Goal: Information Seeking & Learning: Learn about a topic

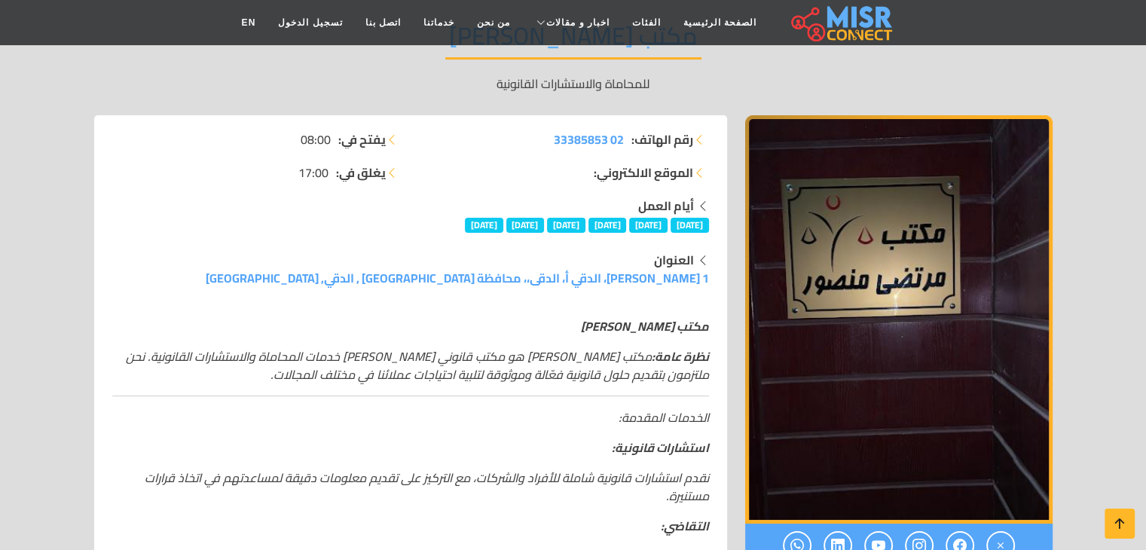
scroll to position [201, 0]
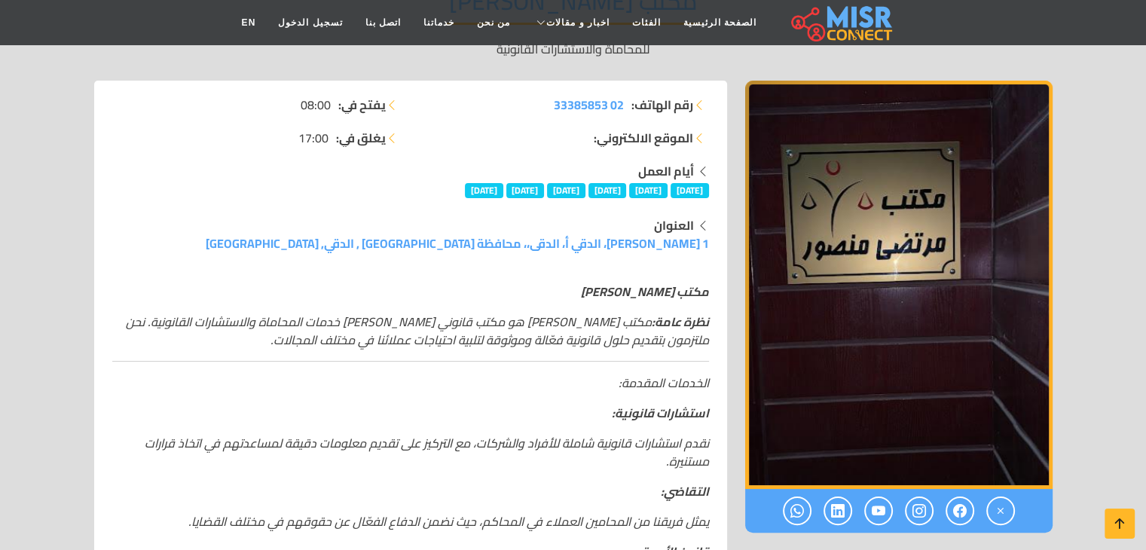
drag, startPoint x: 0, startPoint y: 0, endPoint x: 1156, endPoint y: 151, distance: 1165.5
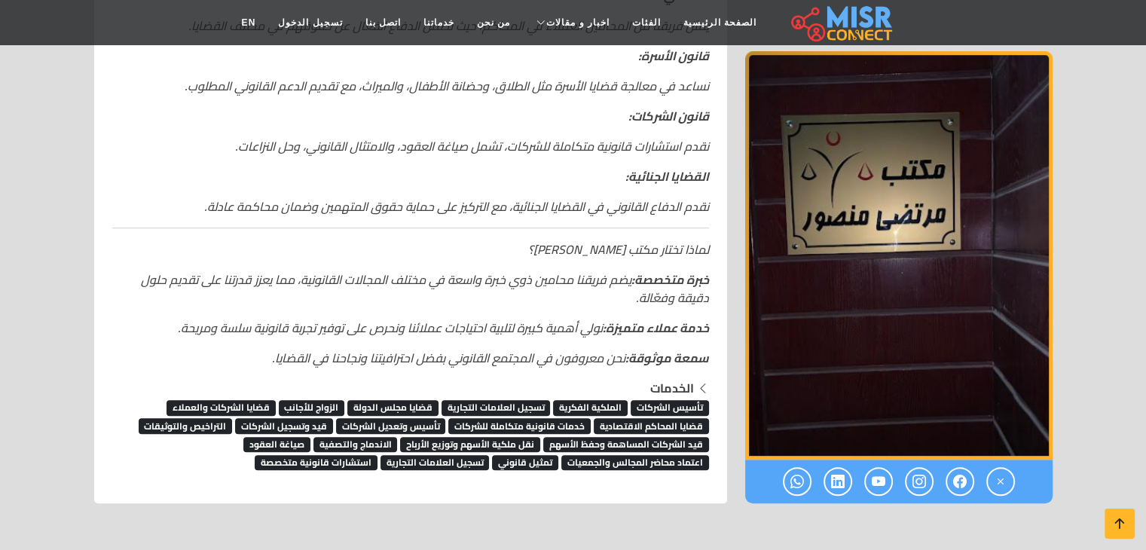
scroll to position [732, 0]
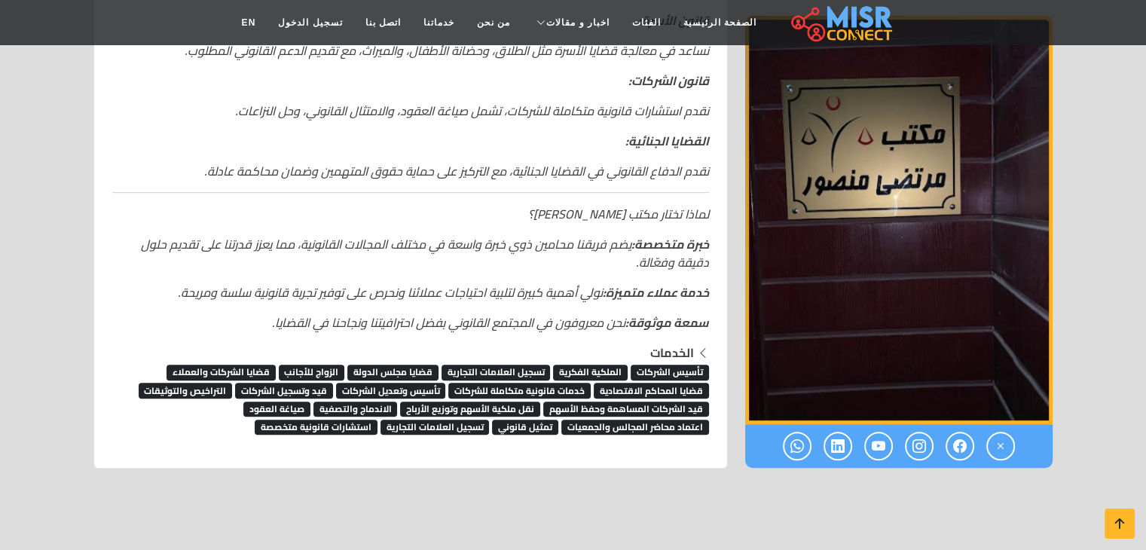
click at [378, 371] on span "قضايا مجلس الدولة" at bounding box center [392, 372] width 91 height 15
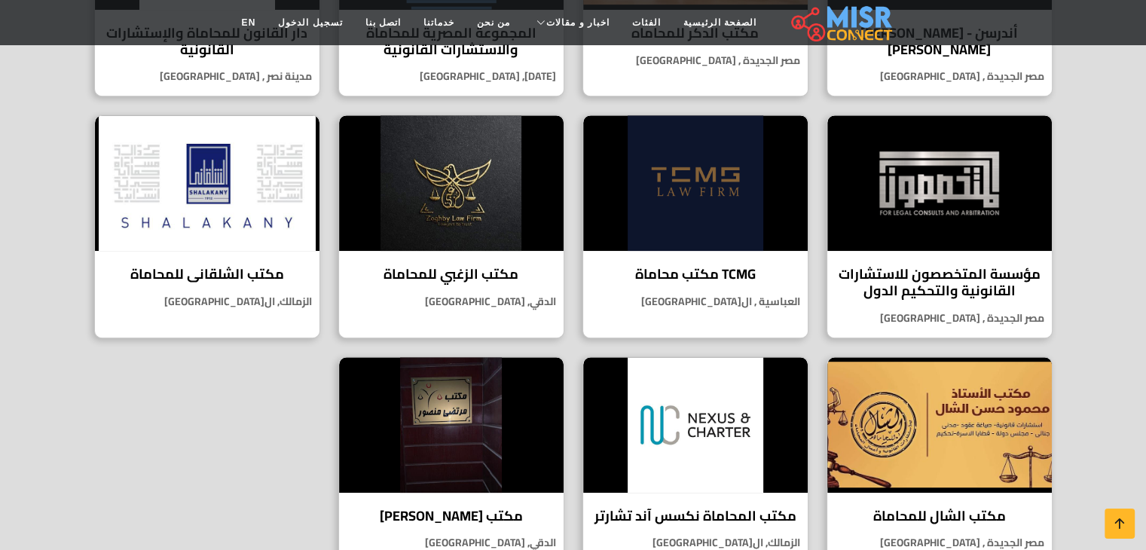
scroll to position [874, 0]
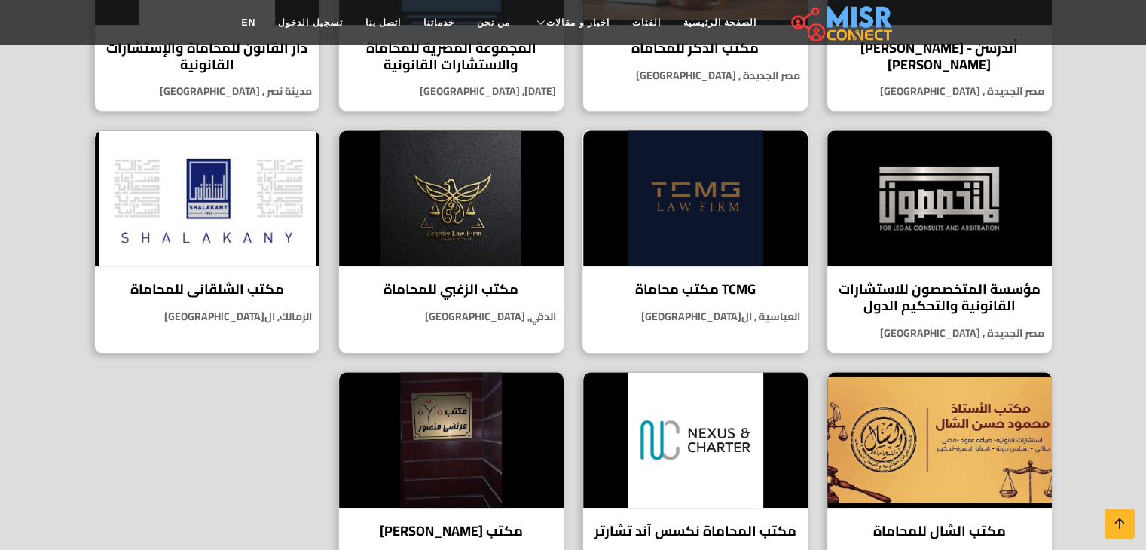
click at [717, 281] on h4 "TCMG مكتب محاماة" at bounding box center [695, 289] width 202 height 17
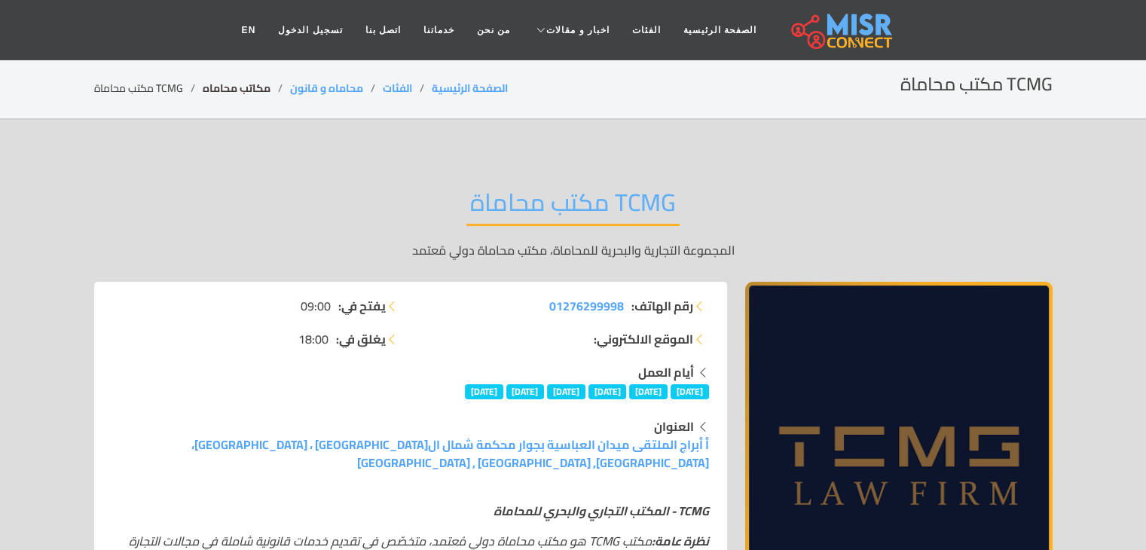
click at [228, 85] on link "مكاتب محاماه" at bounding box center [237, 88] width 68 height 20
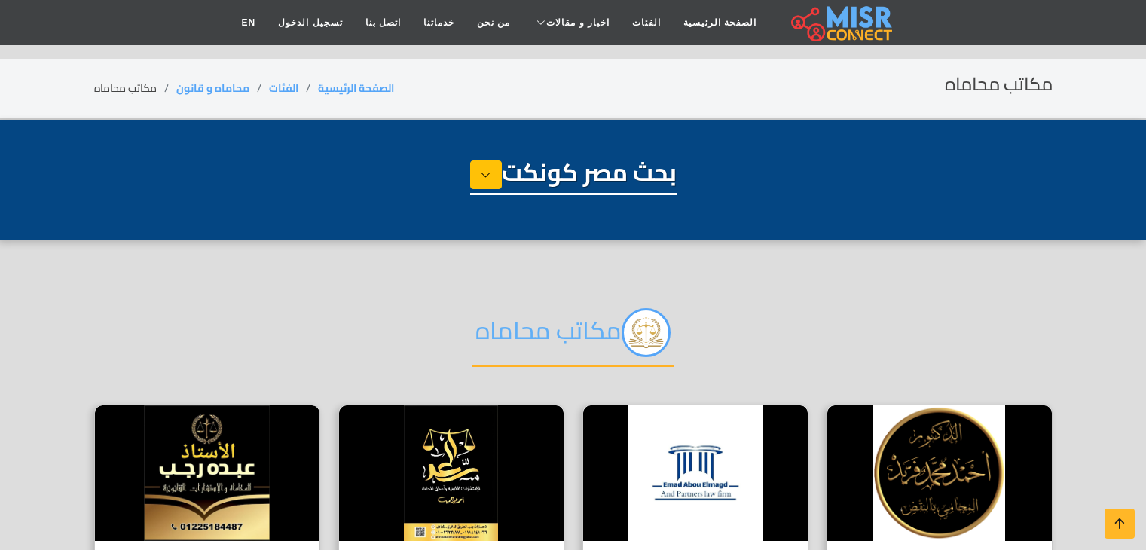
select select "**********"
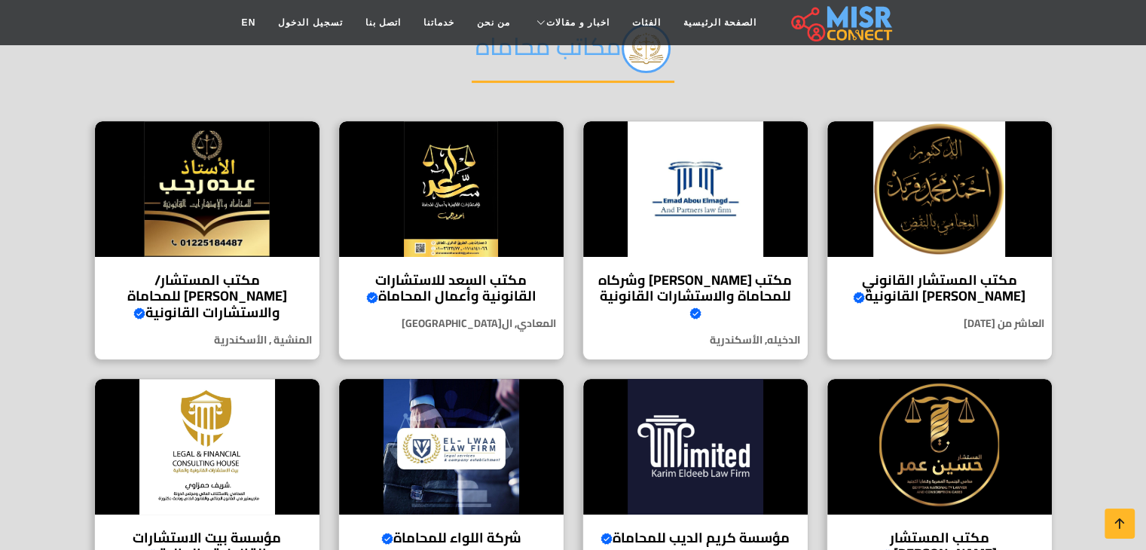
scroll to position [257, 0]
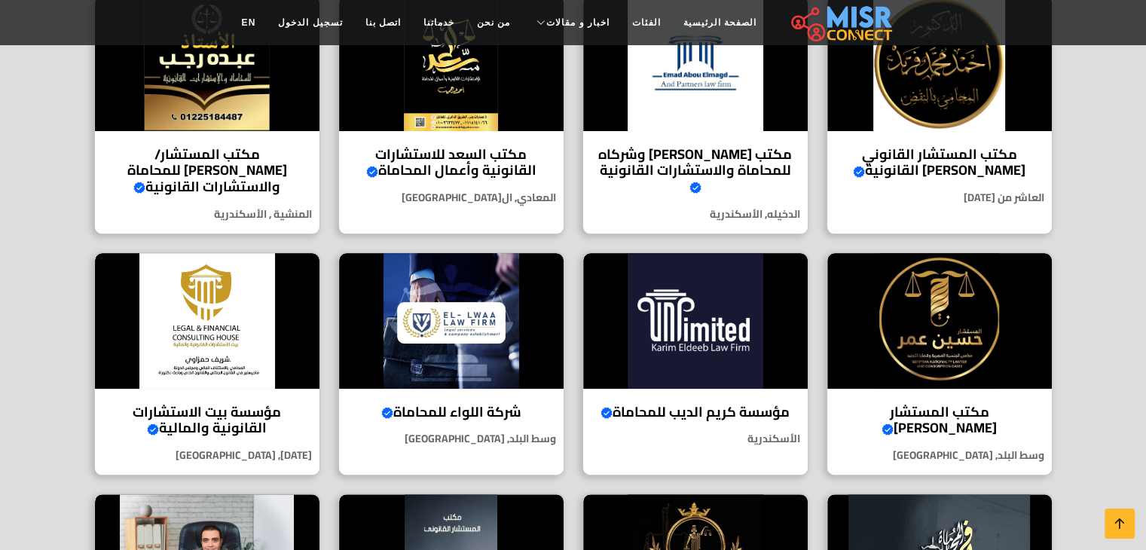
scroll to position [473, 0]
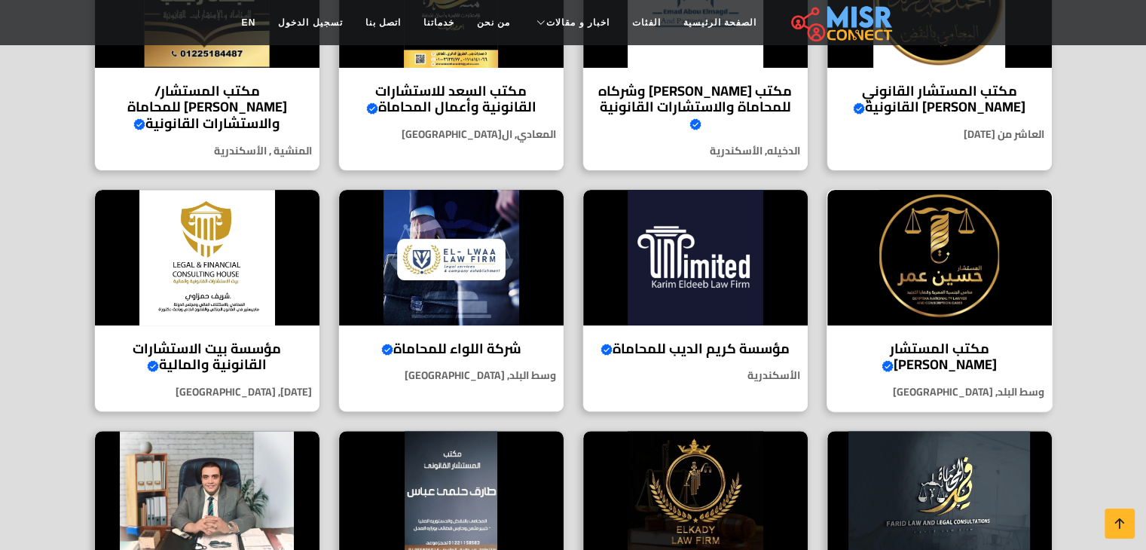
click at [969, 346] on h4 "مكتب المستشار الدكتور حسين عمر Verified account" at bounding box center [940, 357] width 202 height 32
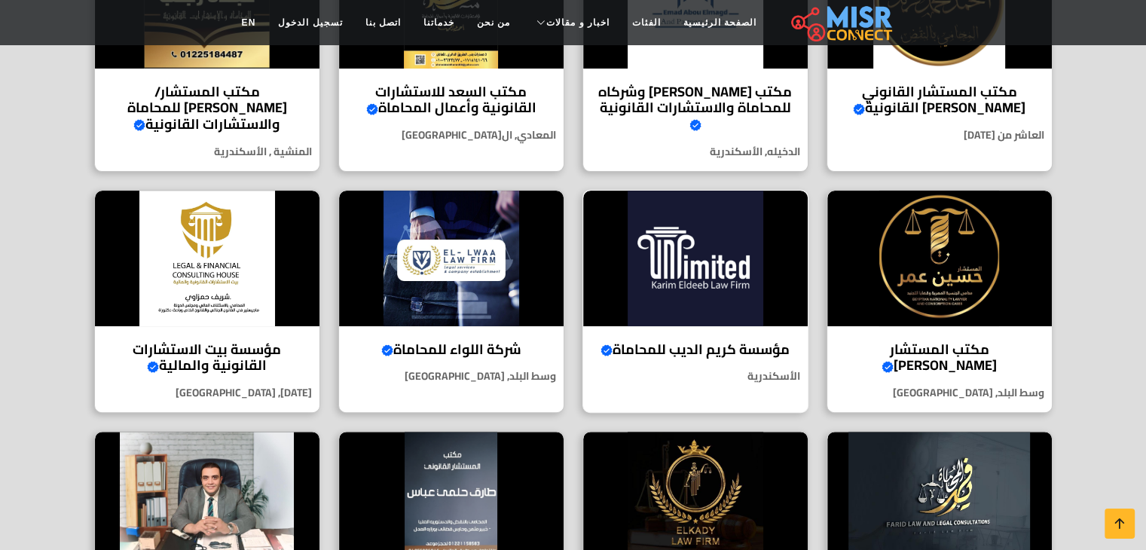
click at [740, 341] on h4 "مؤسسة كريم الديب للمحاماة Verified account" at bounding box center [695, 349] width 202 height 17
click at [231, 365] on h4 "مؤسسة بيت الاستشارات القانونية والمالية Verified account" at bounding box center [207, 357] width 202 height 32
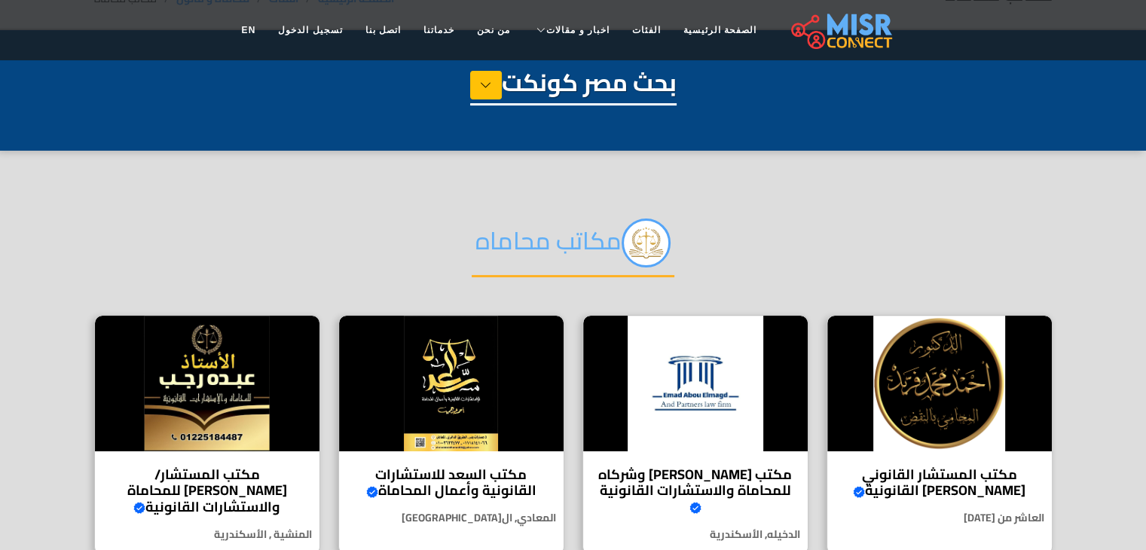
scroll to position [62, 0]
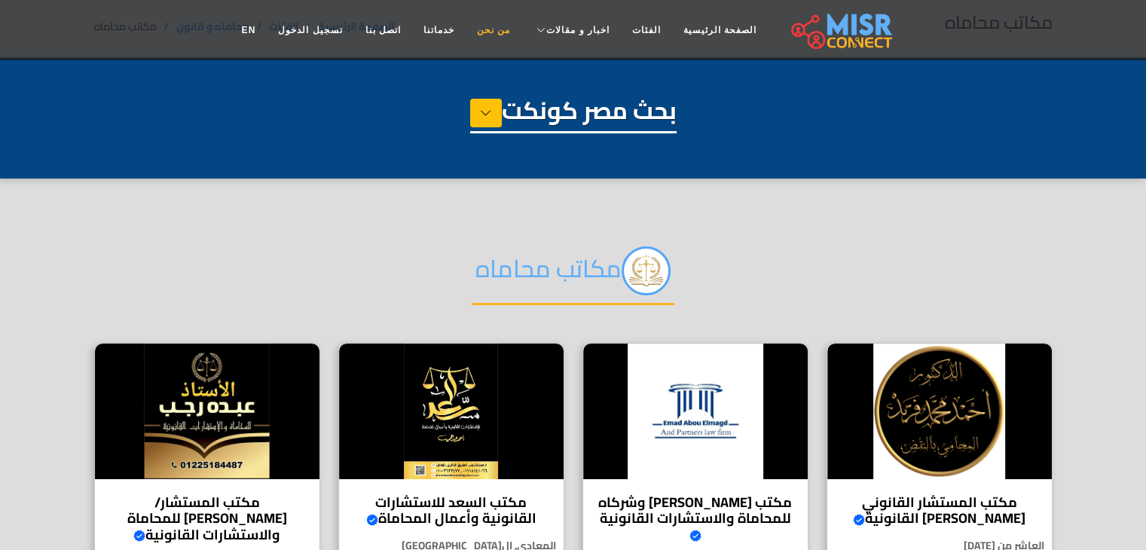
click at [494, 24] on link "من نحن" at bounding box center [494, 30] width 56 height 29
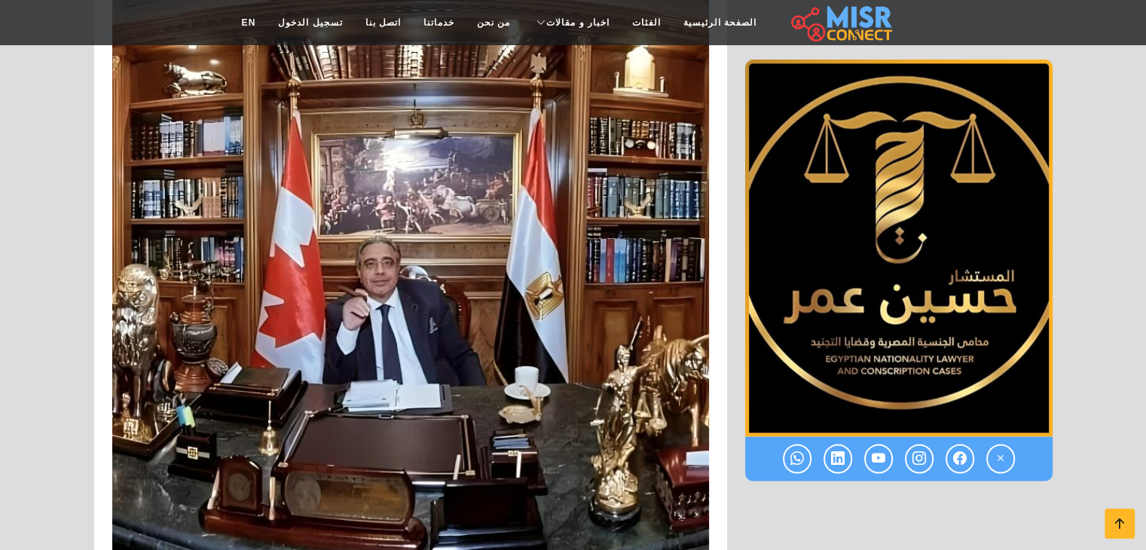
scroll to position [2699, 0]
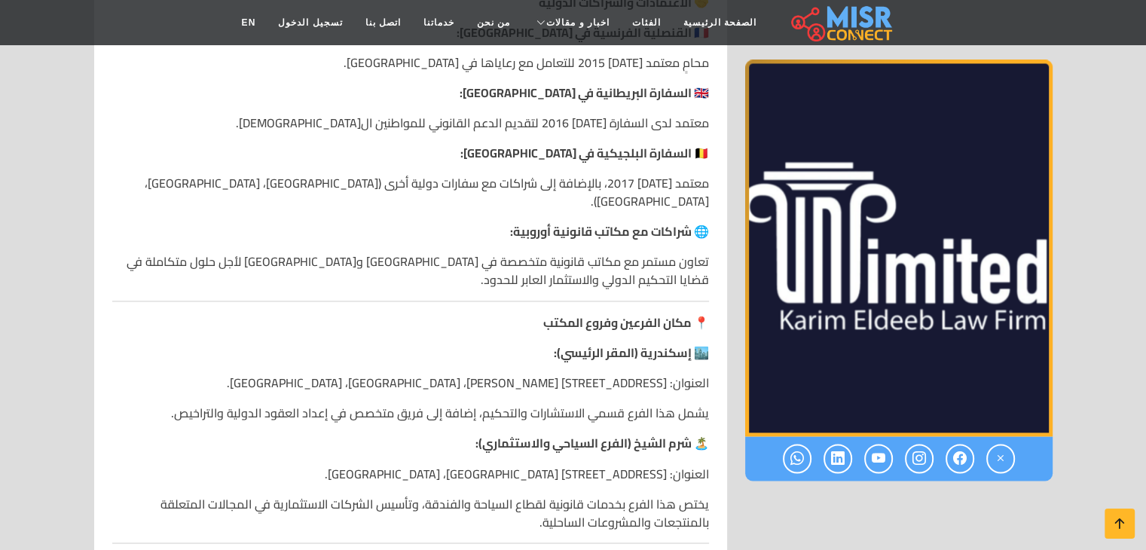
scroll to position [2405, 0]
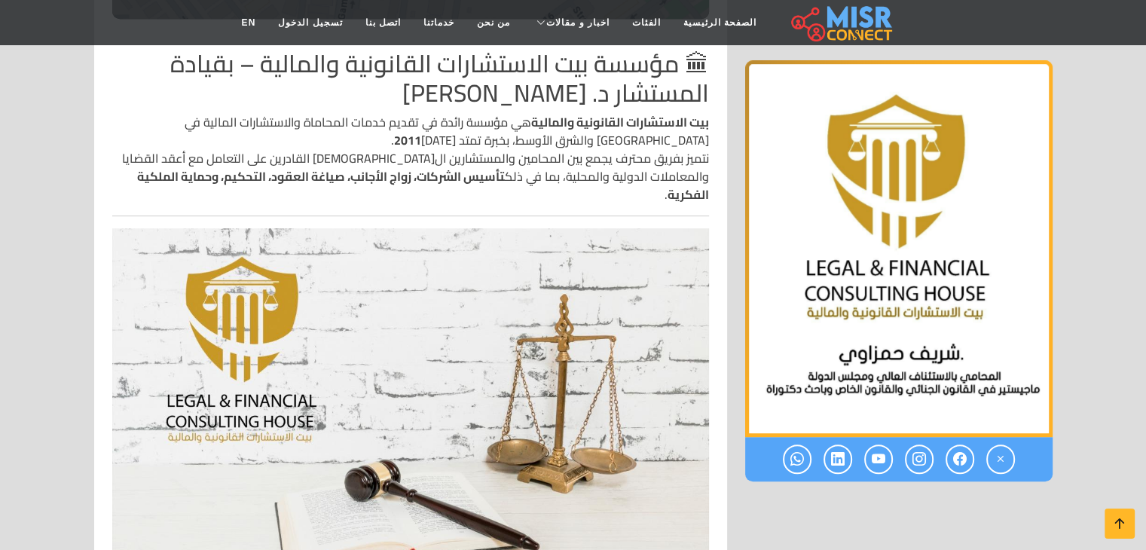
scroll to position [684, 0]
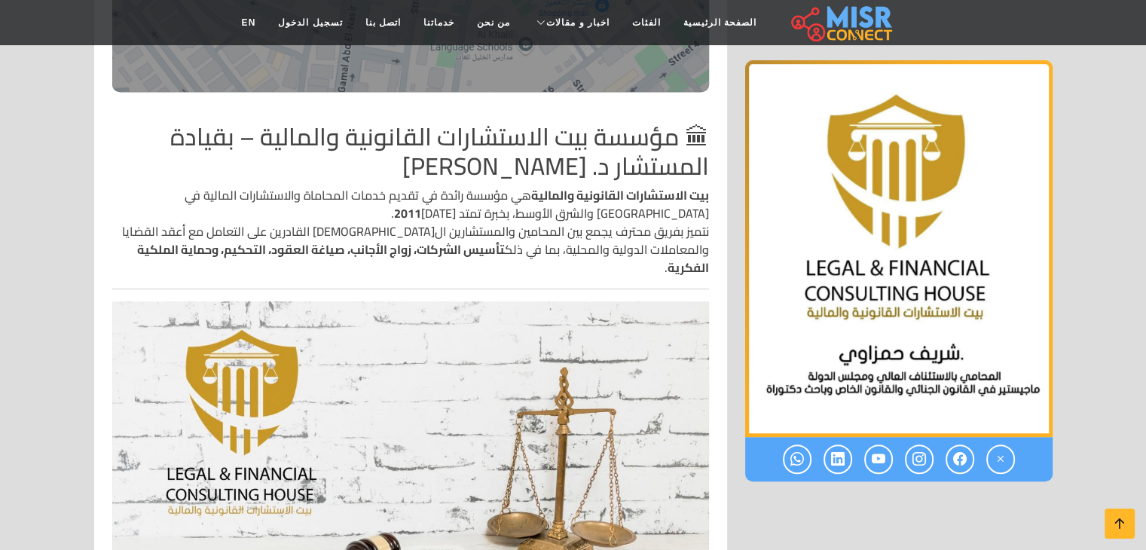
drag, startPoint x: 1152, startPoint y: 62, endPoint x: 1157, endPoint y: 124, distance: 62.7
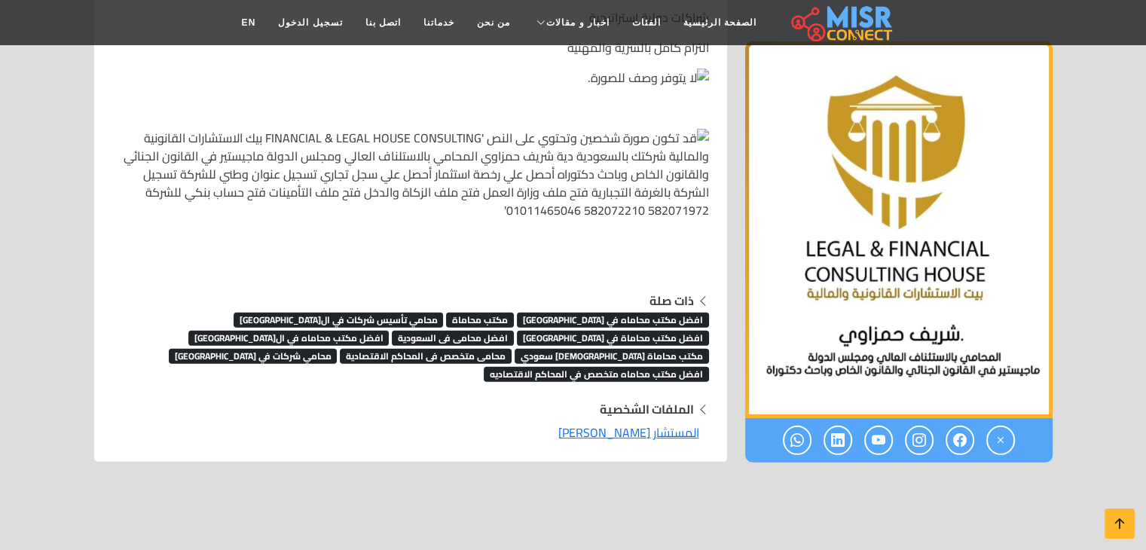
scroll to position [4555, 0]
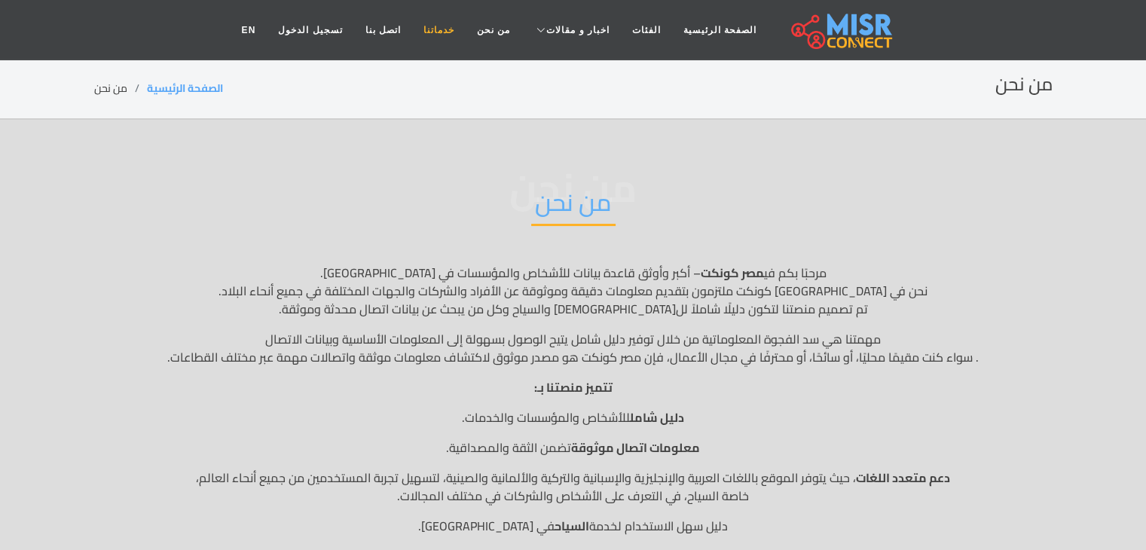
click at [448, 32] on link "خدماتنا" at bounding box center [438, 30] width 53 height 29
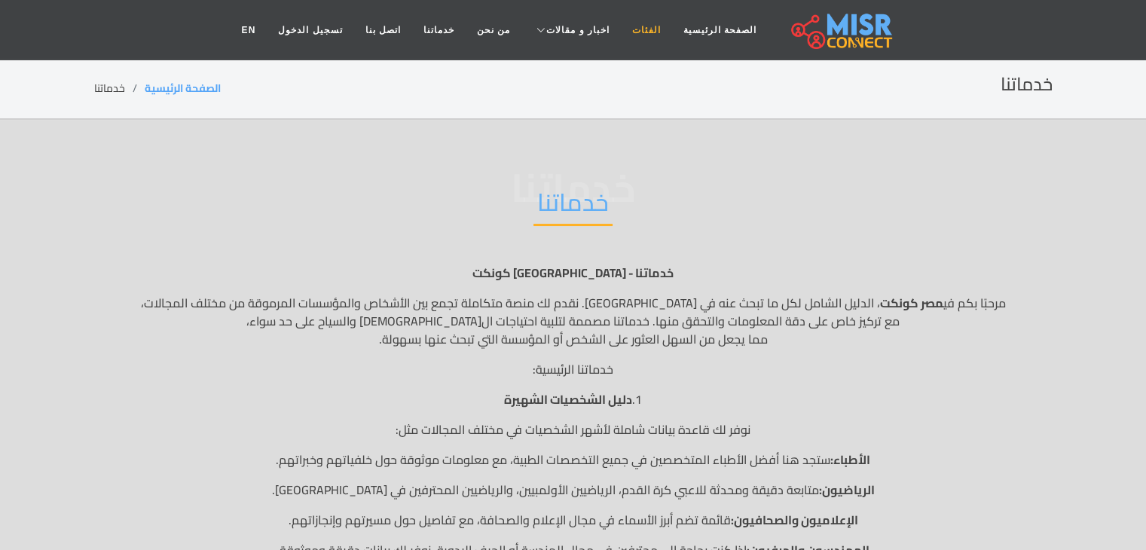
click at [634, 37] on link "الفئات" at bounding box center [646, 30] width 51 height 29
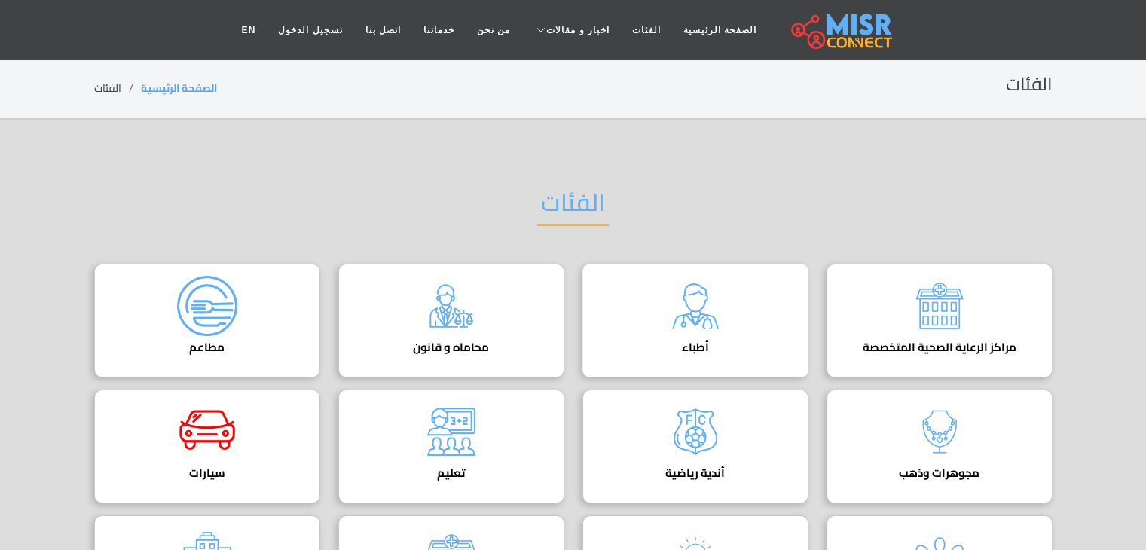
click at [747, 325] on div "أطباء دليل الأطباء في [GEOGRAPHIC_DATA] | اعرف أحسن دكاترة في جميع التخصصات" at bounding box center [695, 321] width 226 height 114
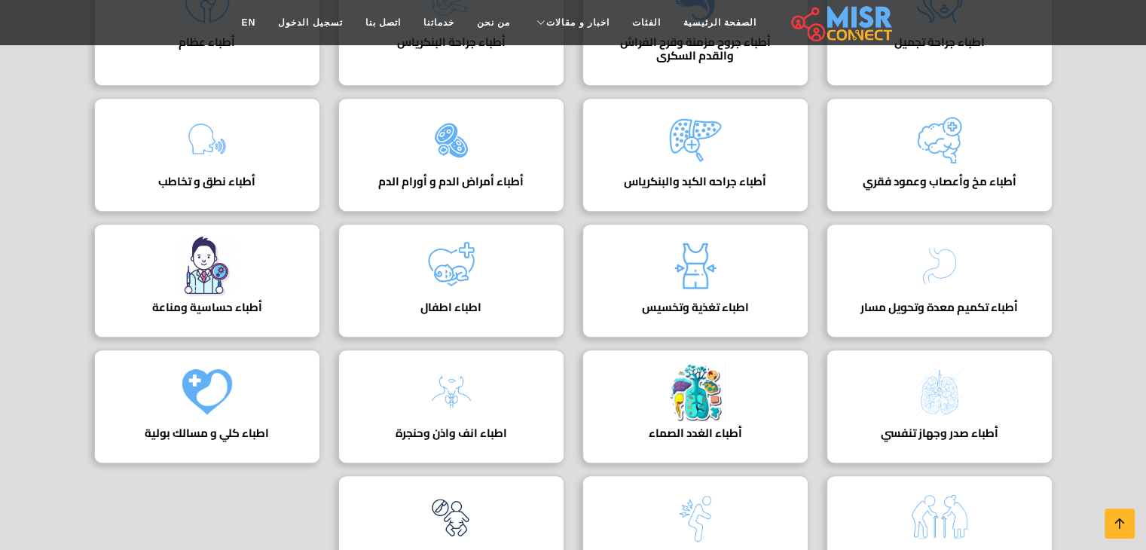
scroll to position [904, 0]
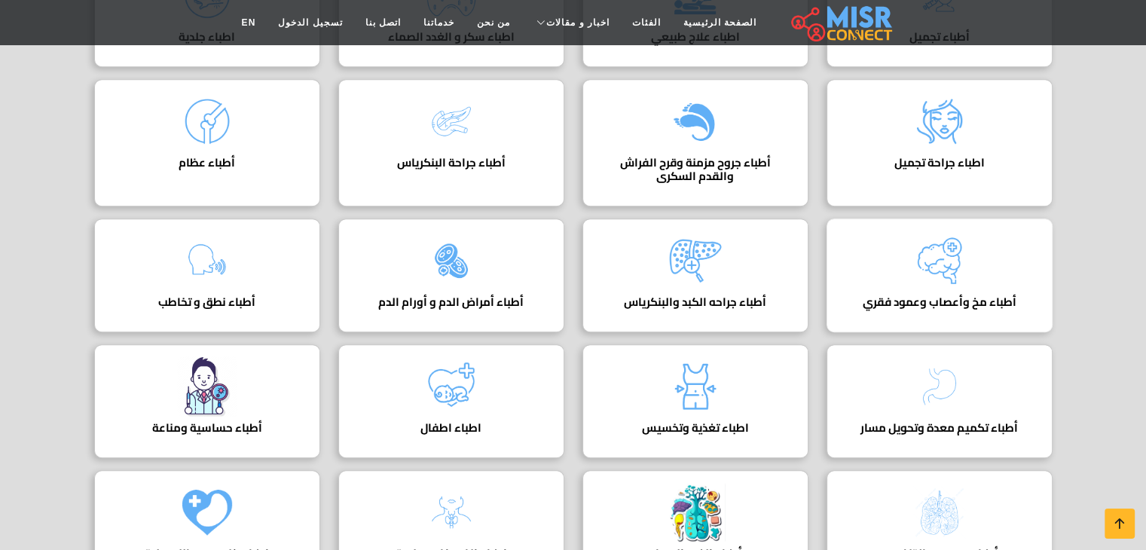
click at [904, 264] on div "أطباء مخ وأعصاب وعمود فقري دليل اطباء مخ واعصاب" at bounding box center [940, 275] width 226 height 114
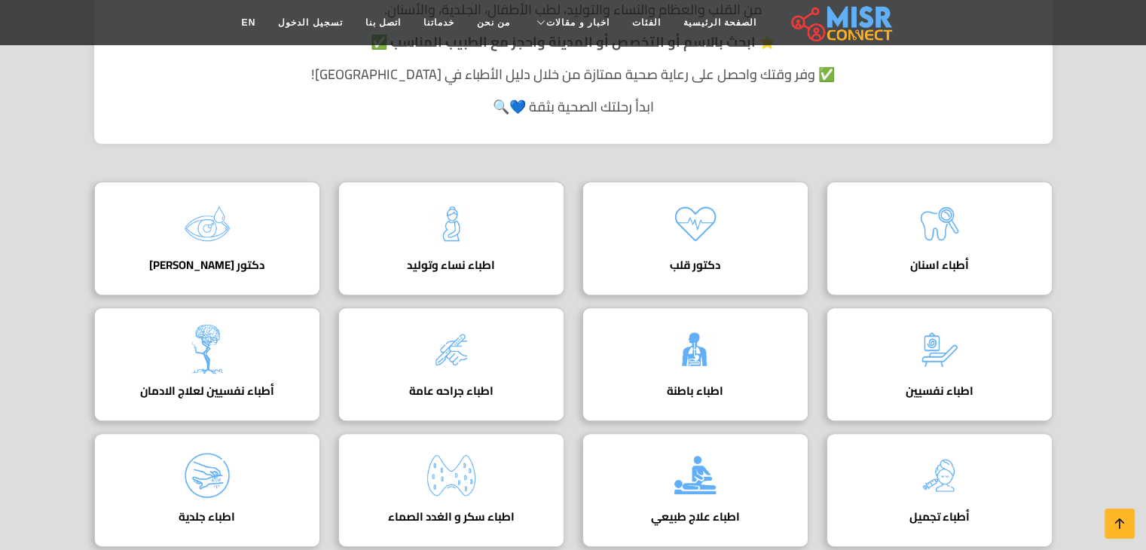
scroll to position [416, 0]
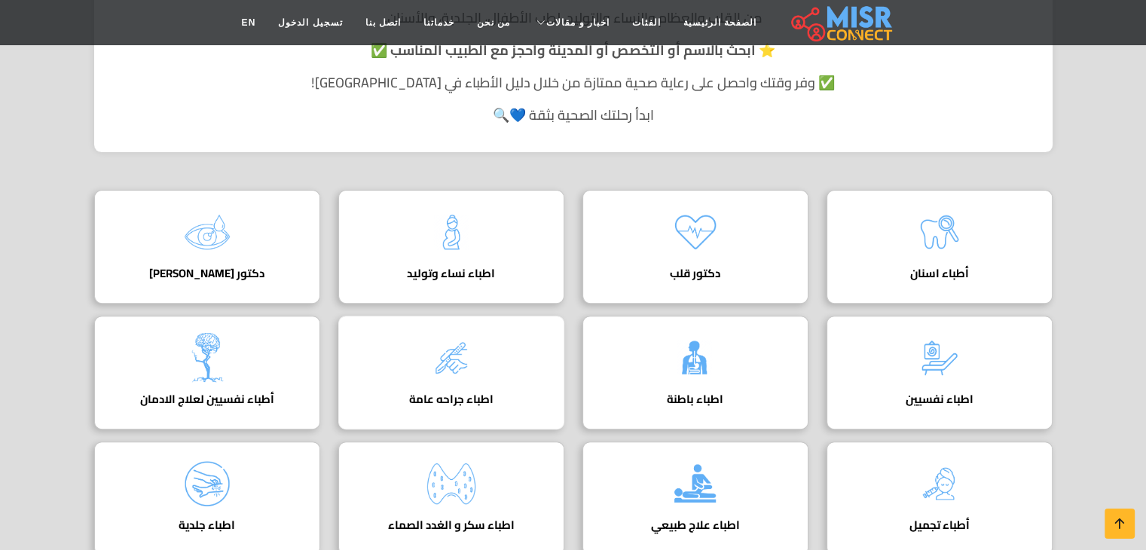
click at [467, 353] on img at bounding box center [451, 358] width 60 height 60
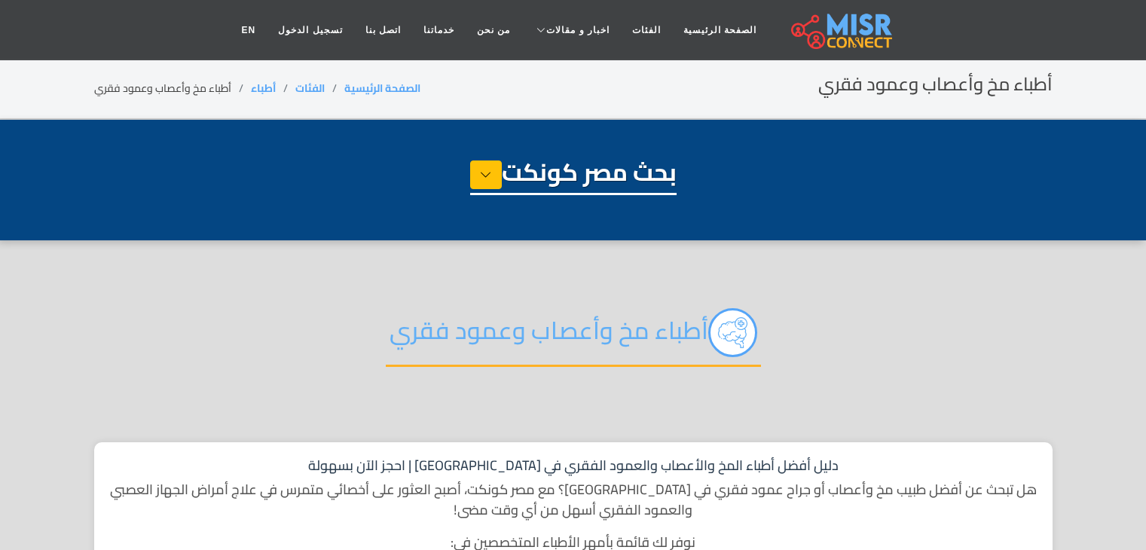
select select "*****"
select select "**********"
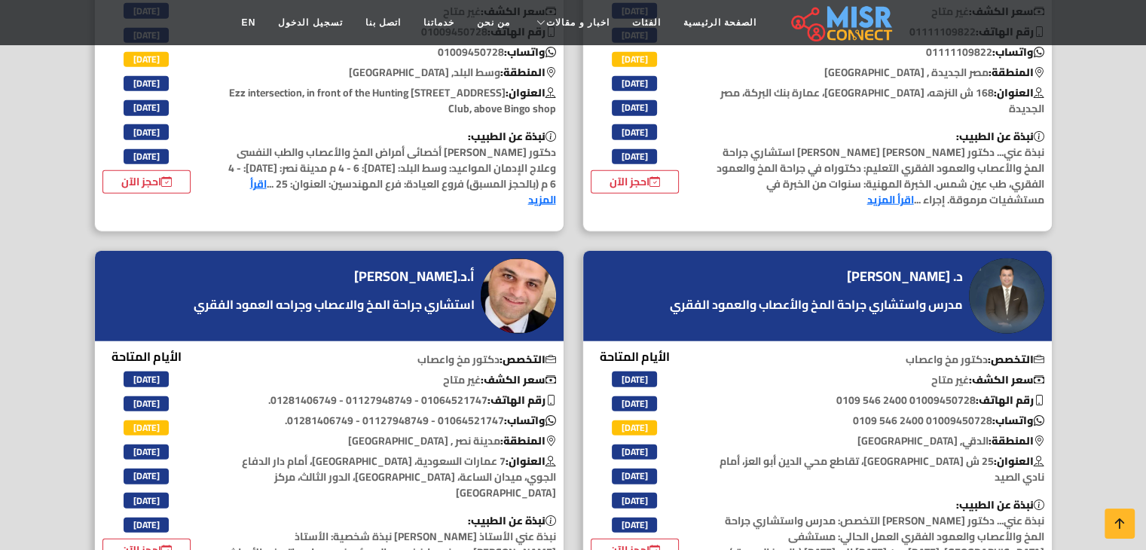
scroll to position [3801, 0]
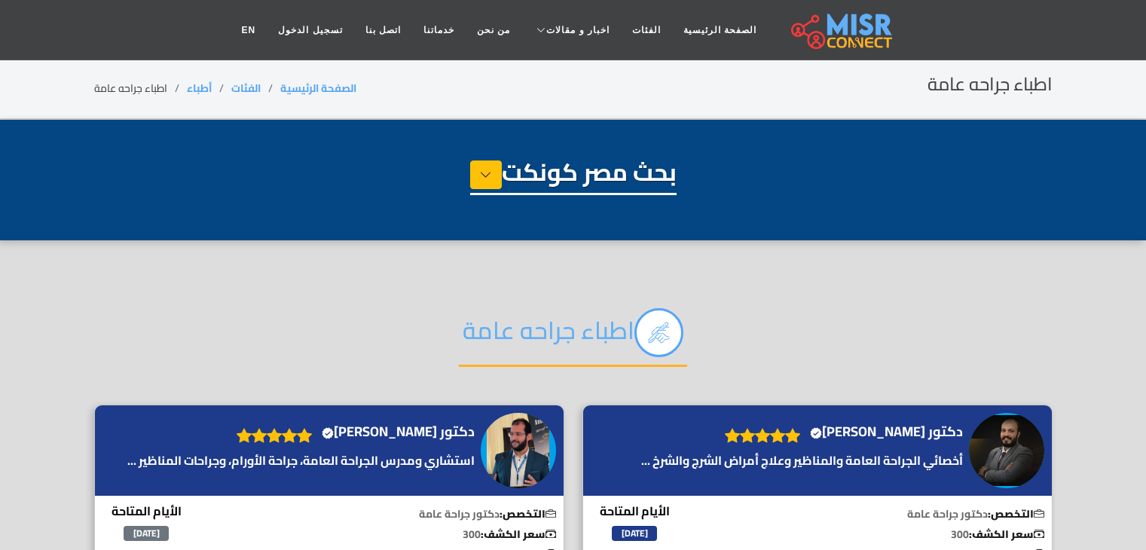
select select "*****"
select select "**********"
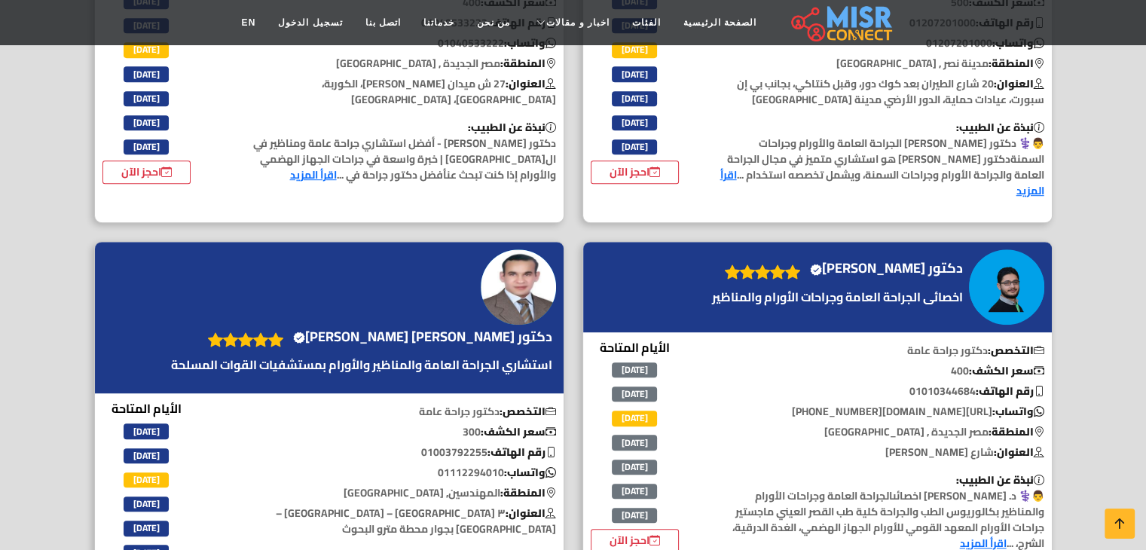
scroll to position [940, 0]
